Goal: Browse casually

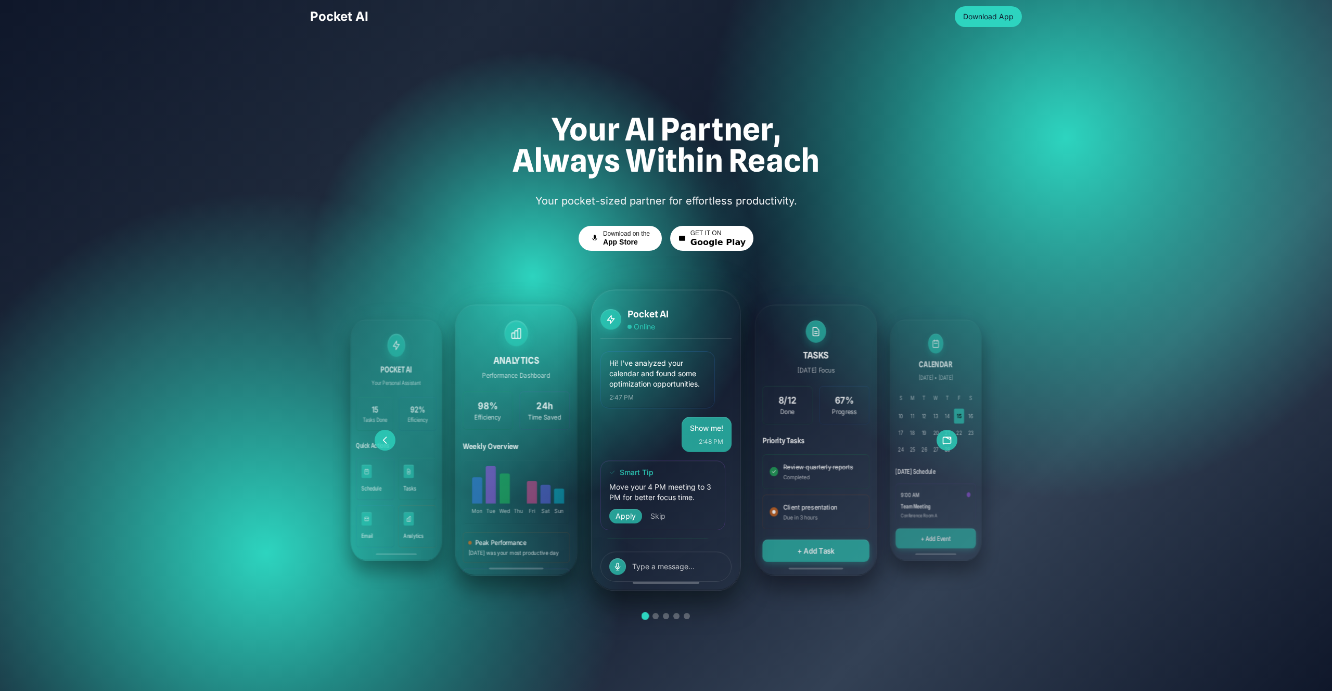
drag, startPoint x: 647, startPoint y: 438, endPoint x: 583, endPoint y: 433, distance: 63.7
click at [584, 433] on div "Pocket AI Online Hi! I've analyzed your calendar and found some optimization op…" at bounding box center [665, 440] width 599 height 312
drag, startPoint x: 584, startPoint y: 433, endPoint x: 676, endPoint y: 432, distance: 92.6
click at [676, 432] on div "Pocket AI Online Hi! I've analyzed your calendar and found some optimization op…" at bounding box center [665, 440] width 599 height 312
drag, startPoint x: 650, startPoint y: 432, endPoint x: 577, endPoint y: 430, distance: 73.4
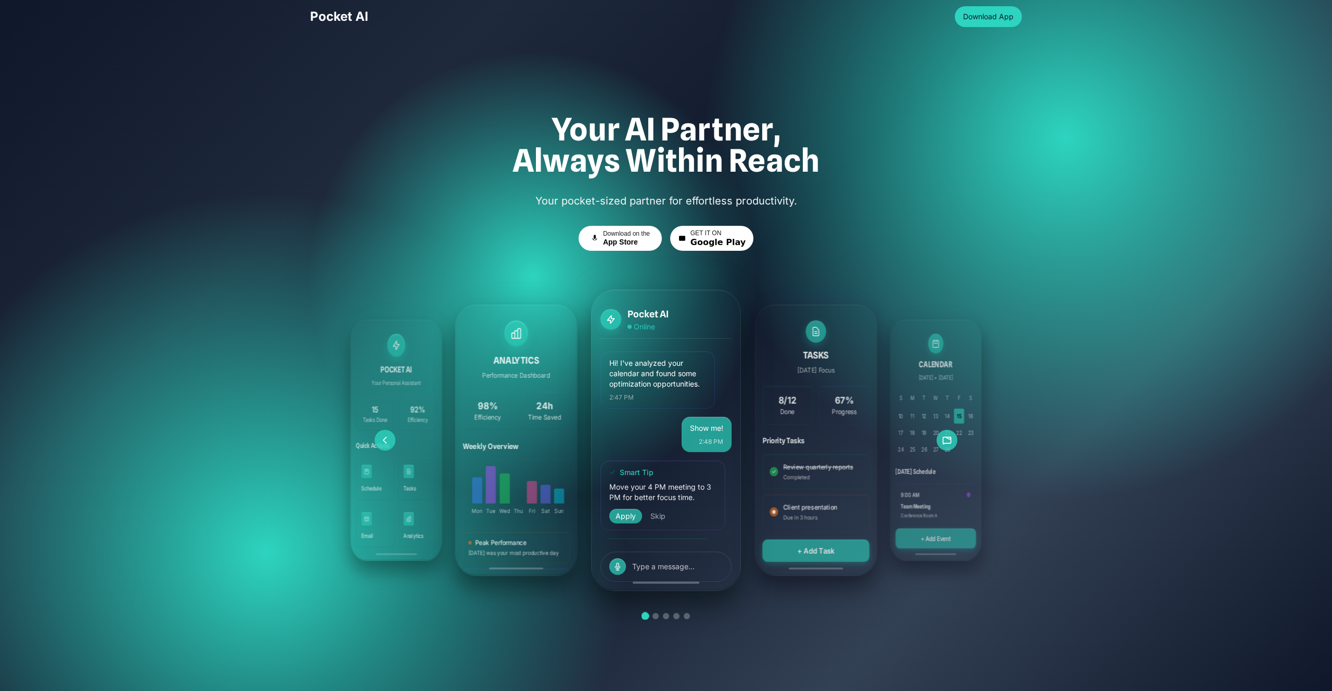
click at [578, 430] on div "Pocket AI Online Hi! I've analyzed your calendar and found some optimization op…" at bounding box center [665, 440] width 599 height 312
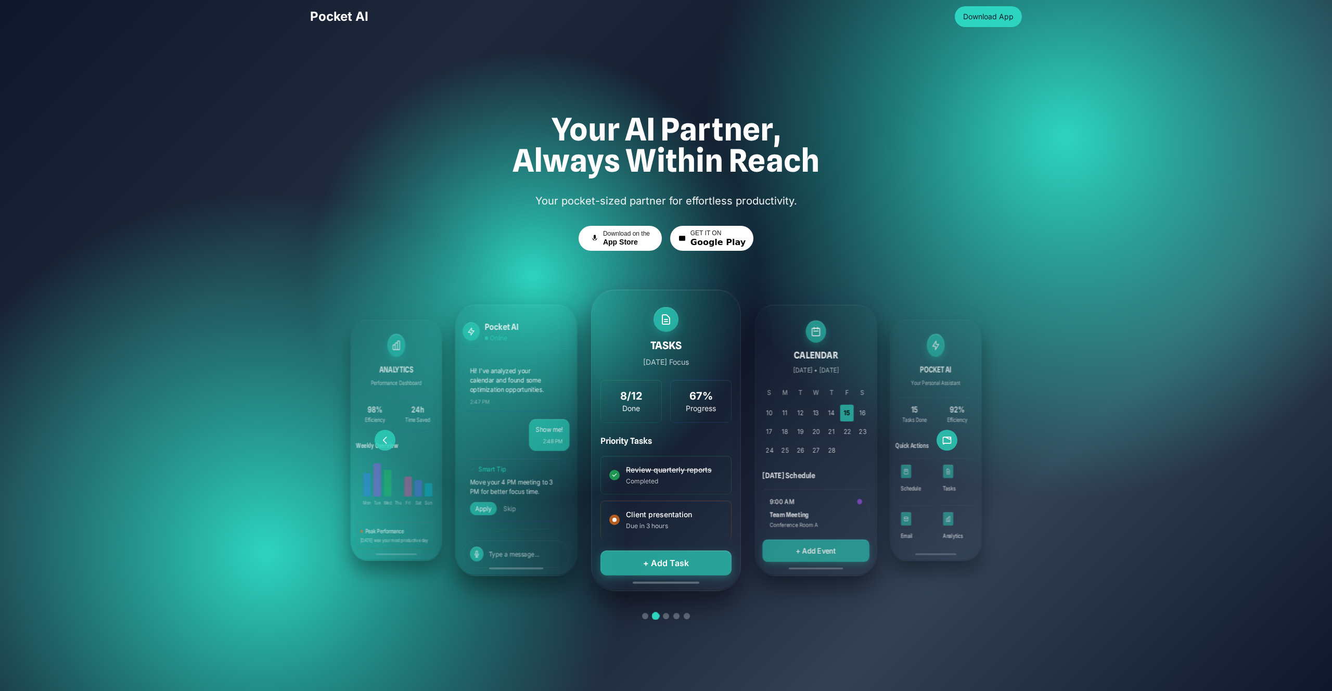
click at [655, 618] on button at bounding box center [656, 616] width 8 height 8
click at [664, 618] on button at bounding box center [666, 616] width 6 height 6
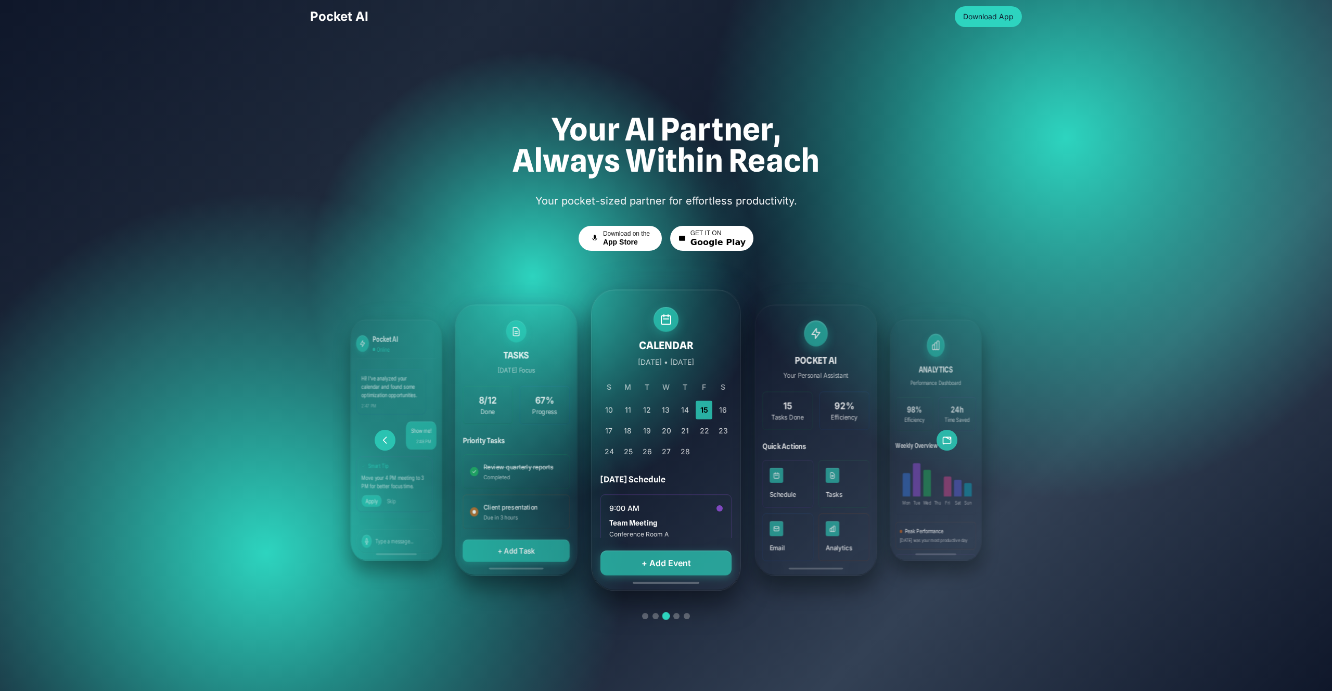
click at [672, 618] on div at bounding box center [665, 616] width 599 height 6
click at [676, 618] on button at bounding box center [676, 616] width 6 height 6
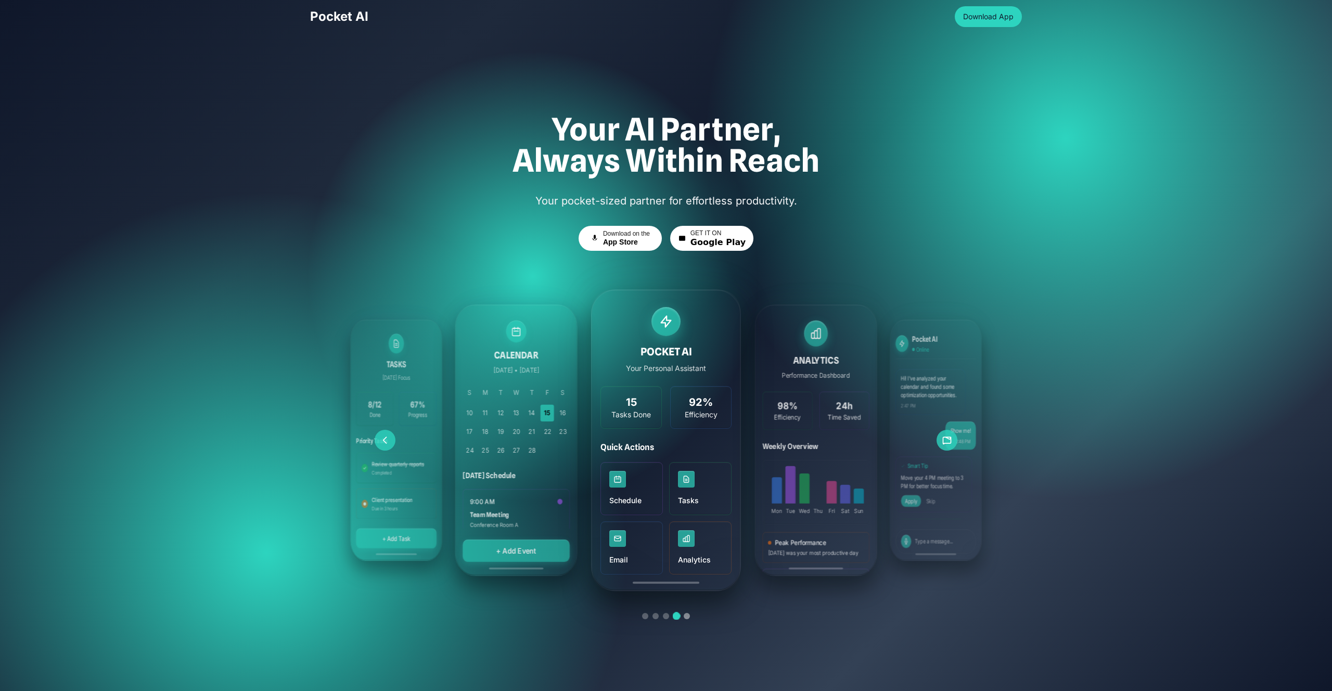
click at [684, 617] on button at bounding box center [687, 616] width 6 height 6
